Goal: Task Accomplishment & Management: Manage account settings

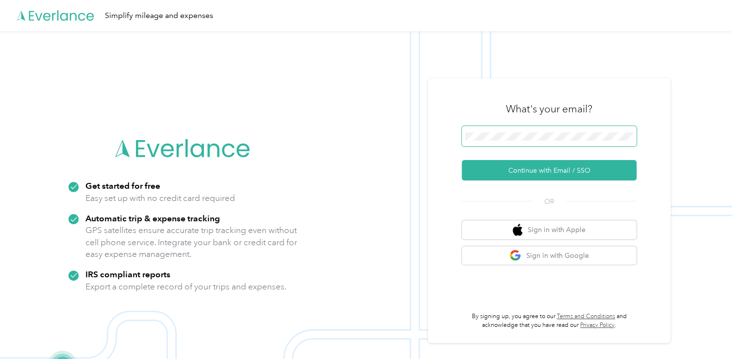
click at [528, 130] on span at bounding box center [549, 136] width 175 height 20
click at [462, 160] on button "Continue with Email / SSO" at bounding box center [549, 170] width 175 height 20
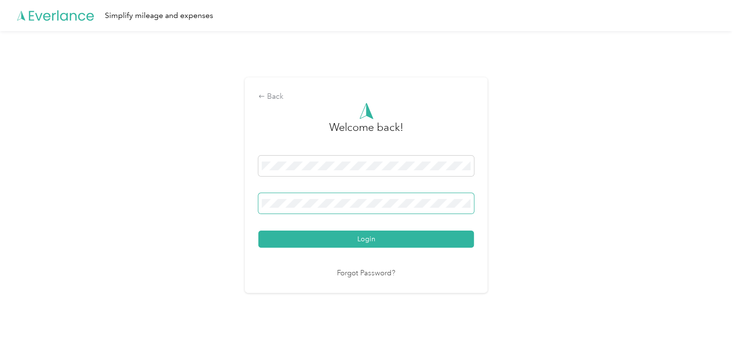
click at [258, 230] on button "Login" at bounding box center [366, 238] width 216 height 17
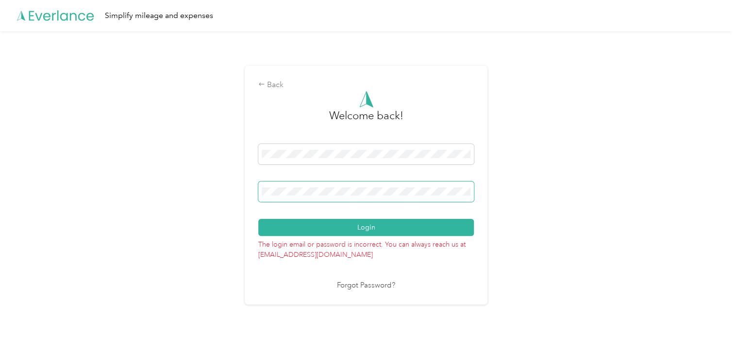
click at [258, 219] on button "Login" at bounding box center [366, 227] width 216 height 17
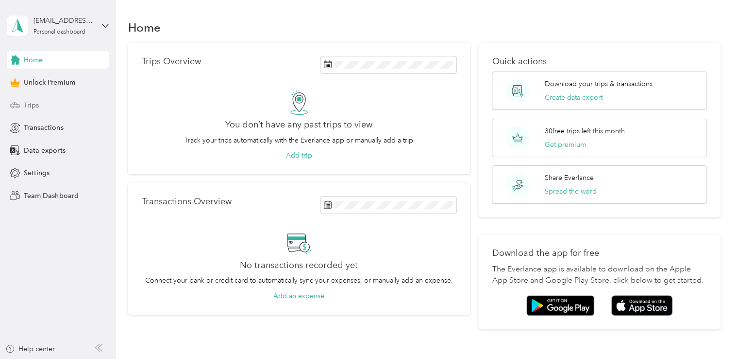
click at [31, 103] on span "Trips" at bounding box center [31, 105] width 15 height 10
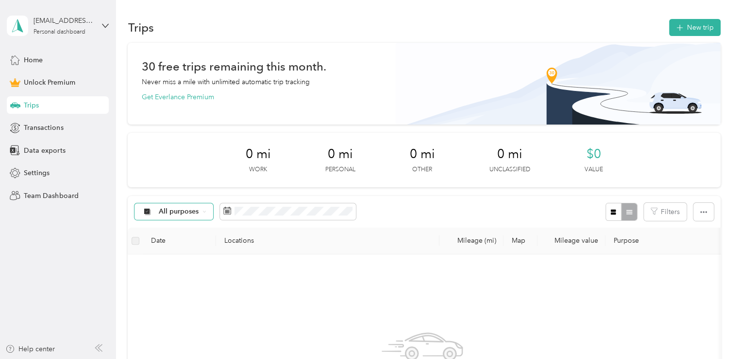
click at [205, 209] on icon at bounding box center [205, 211] width 4 height 4
click at [179, 261] on span "Work" at bounding box center [182, 263] width 47 height 10
click at [103, 24] on icon at bounding box center [105, 25] width 7 height 7
click at [47, 83] on div "Log out" at bounding box center [109, 79] width 191 height 17
